Goal: Check status: Verify the current state of an ongoing process or item

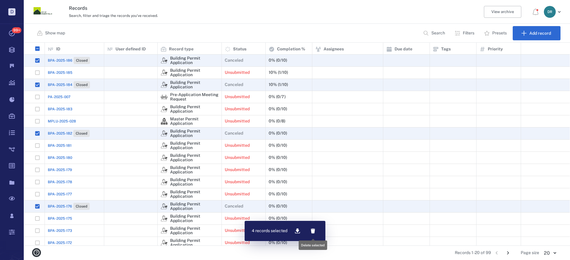
click at [313, 233] on icon "button" at bounding box center [313, 231] width 4 height 5
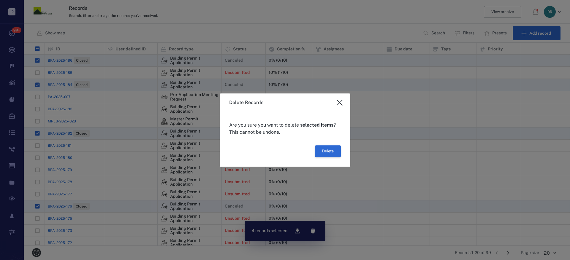
click at [328, 152] on button "Delete" at bounding box center [328, 151] width 26 height 12
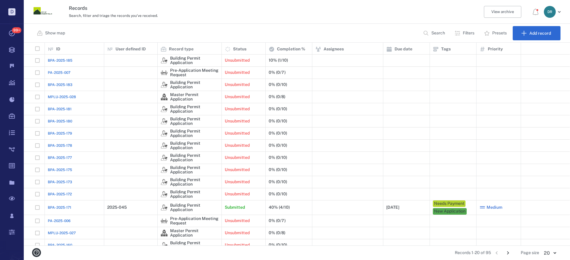
click at [51, 72] on span "PA-2025-007" at bounding box center [59, 72] width 23 height 5
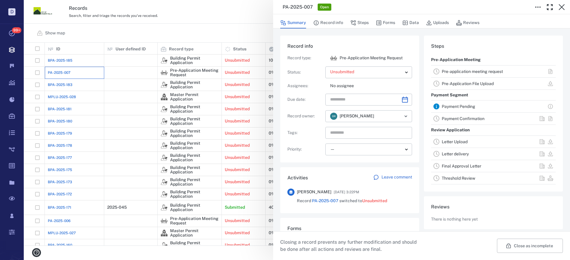
scroll to position [36, 118]
click at [563, 6] on icon "button" at bounding box center [561, 7] width 6 height 6
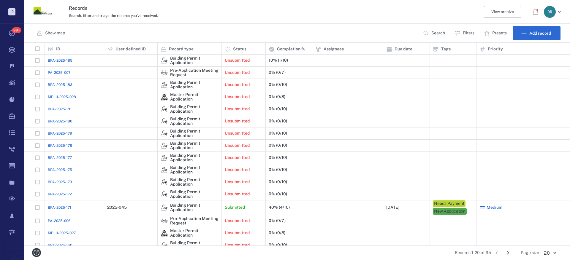
click at [58, 59] on span "BPA-2025-185" at bounding box center [60, 60] width 25 height 5
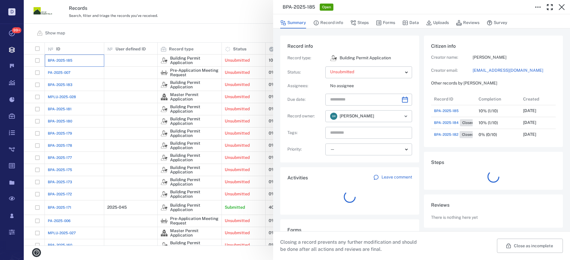
scroll to position [47, 113]
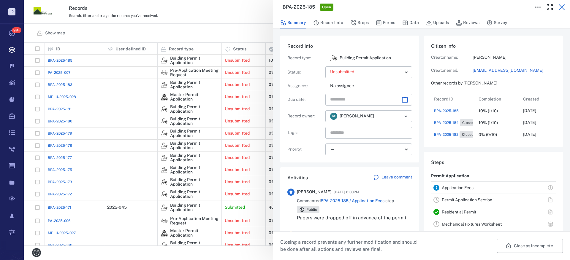
drag, startPoint x: 563, startPoint y: 7, endPoint x: 53, endPoint y: 67, distance: 514.2
click at [565, 7] on icon "button" at bounding box center [561, 7] width 7 height 7
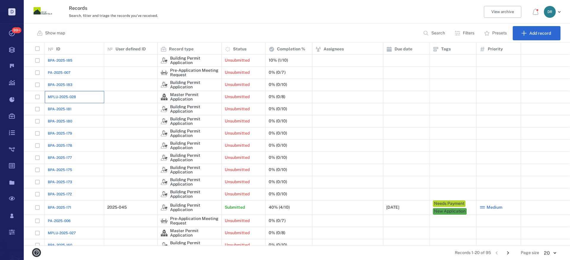
click at [60, 101] on div "MPLU-2025-028" at bounding box center [74, 97] width 53 height 12
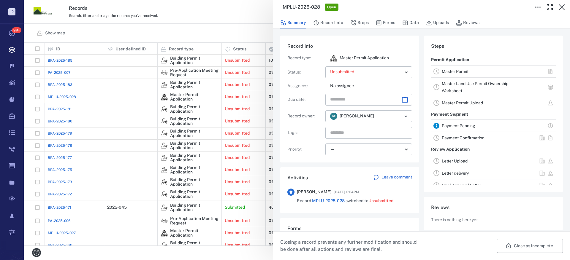
scroll to position [36, 118]
click at [563, 6] on icon "button" at bounding box center [561, 7] width 6 height 6
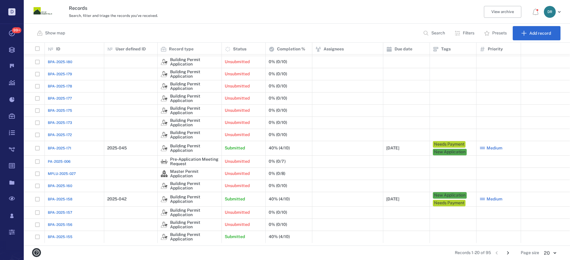
scroll to position [57, 0]
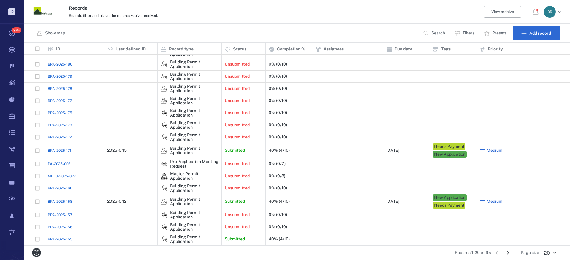
click at [63, 241] on span "BPA-2025-155" at bounding box center [60, 239] width 25 height 5
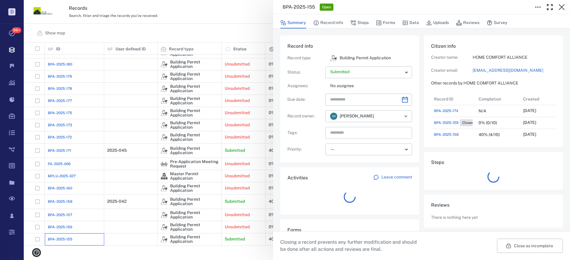
scroll to position [202, 113]
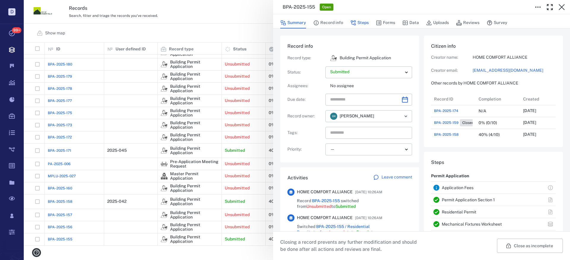
click at [361, 25] on button "Steps" at bounding box center [359, 22] width 18 height 11
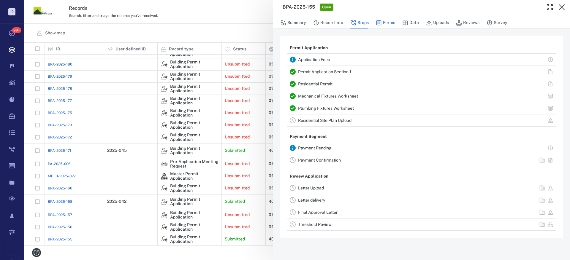
click at [387, 20] on button "Forms" at bounding box center [385, 22] width 19 height 11
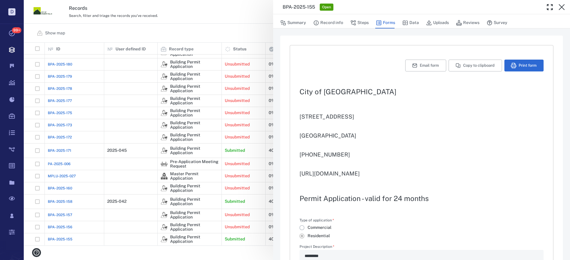
type input "**********"
type textarea "*"
click at [522, 63] on button "Print form" at bounding box center [523, 66] width 39 height 12
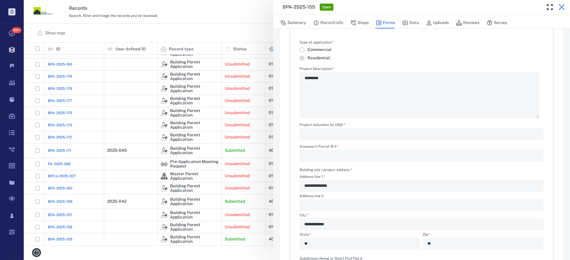
click at [561, 6] on icon "button" at bounding box center [561, 7] width 6 height 6
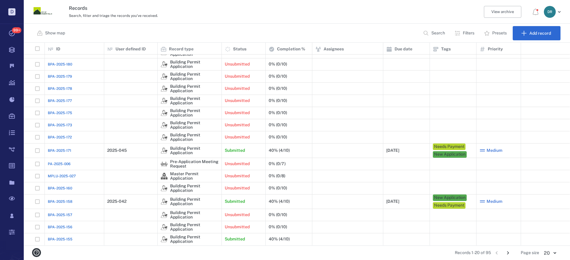
click at [507, 253] on icon "Go to next page" at bounding box center [507, 253] width 7 height 7
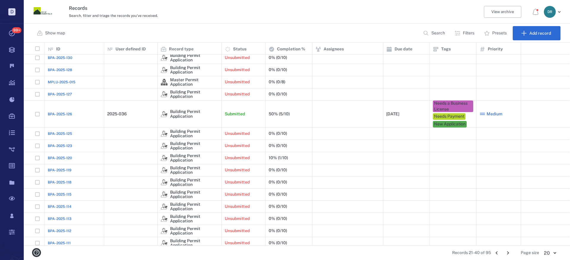
click at [498, 253] on icon "Go to previous page" at bounding box center [496, 253] width 7 height 7
